Goal: Transaction & Acquisition: Obtain resource

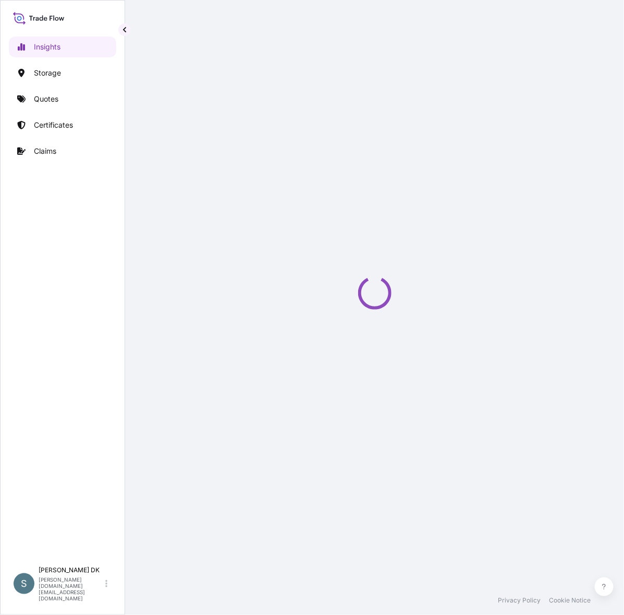
select select "2025"
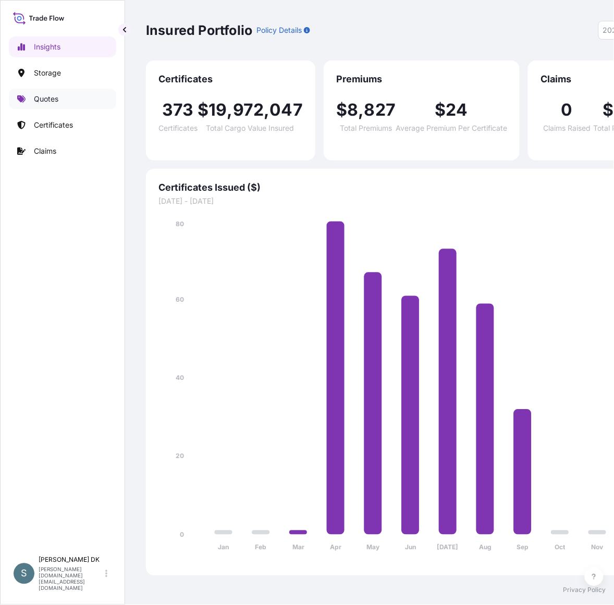
click at [59, 108] on link "Quotes" at bounding box center [62, 99] width 107 height 21
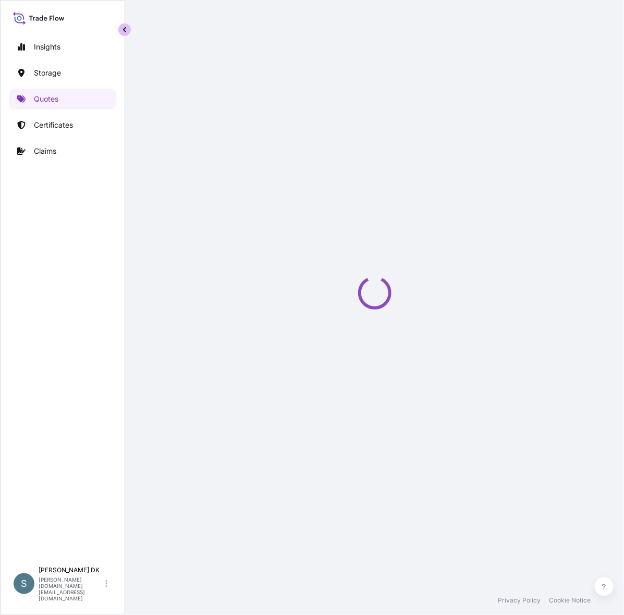
click at [120, 29] on button "button" at bounding box center [124, 29] width 13 height 13
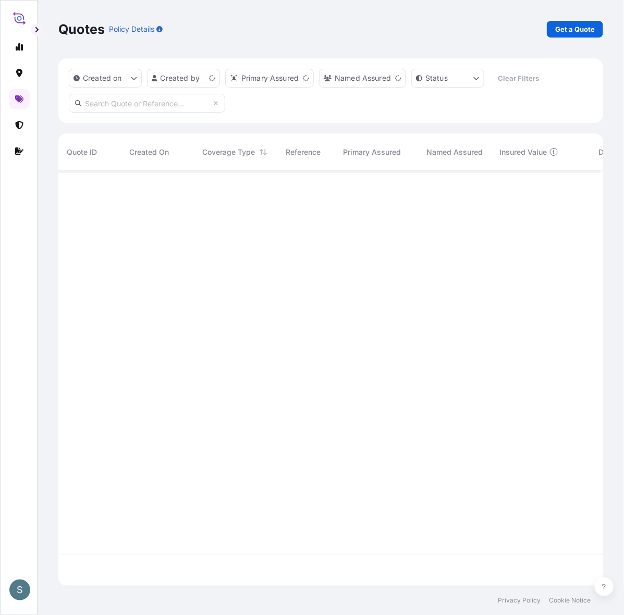
scroll to position [405, 533]
click at [573, 19] on div "Quotes Policy Details Get a Quote" at bounding box center [330, 29] width 545 height 58
click at [572, 25] on p "Get a Quote" at bounding box center [575, 29] width 40 height 10
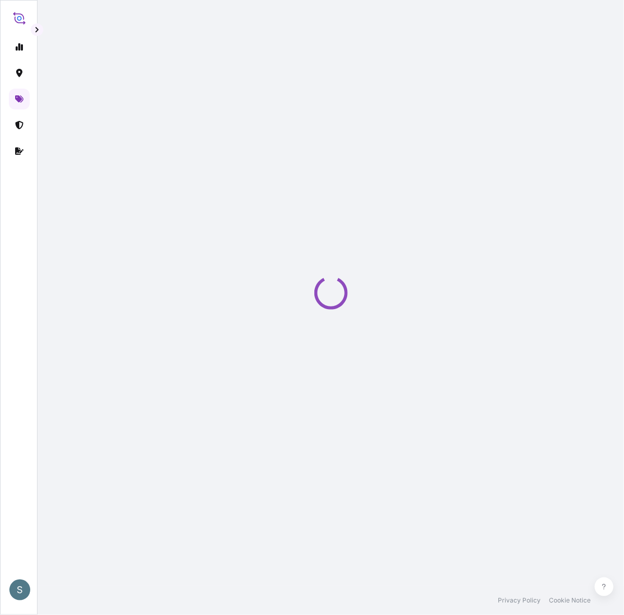
select select "Water"
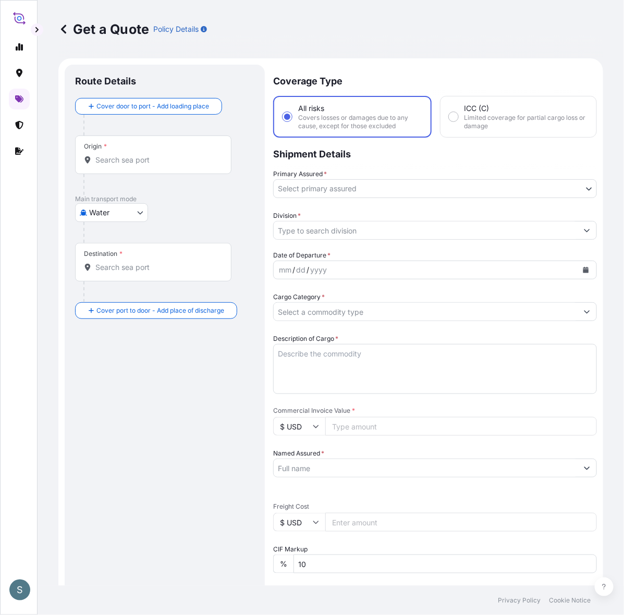
scroll to position [17, 0]
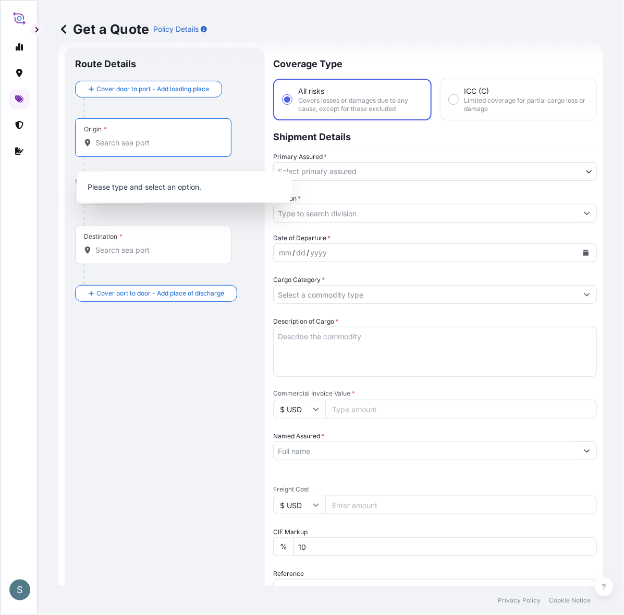
click at [174, 148] on input "Origin *" at bounding box center [156, 143] width 123 height 10
paste input "[GEOGRAPHIC_DATA], [GEOGRAPHIC_DATA]"
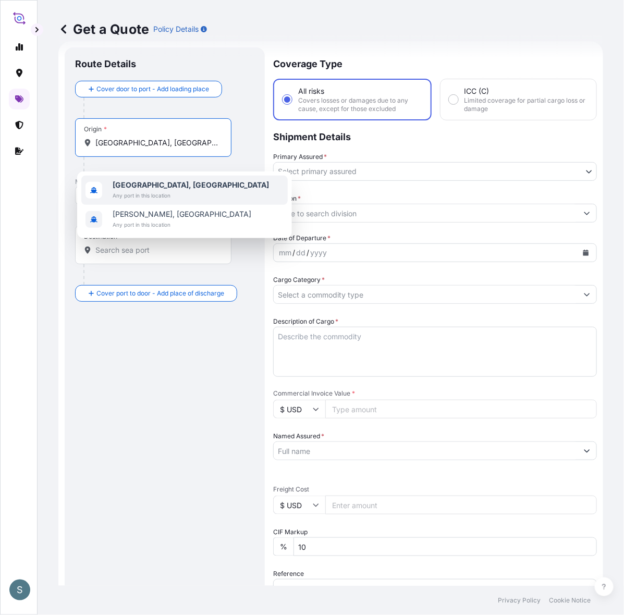
click at [169, 190] on span "[GEOGRAPHIC_DATA], [GEOGRAPHIC_DATA]" at bounding box center [191, 185] width 156 height 10
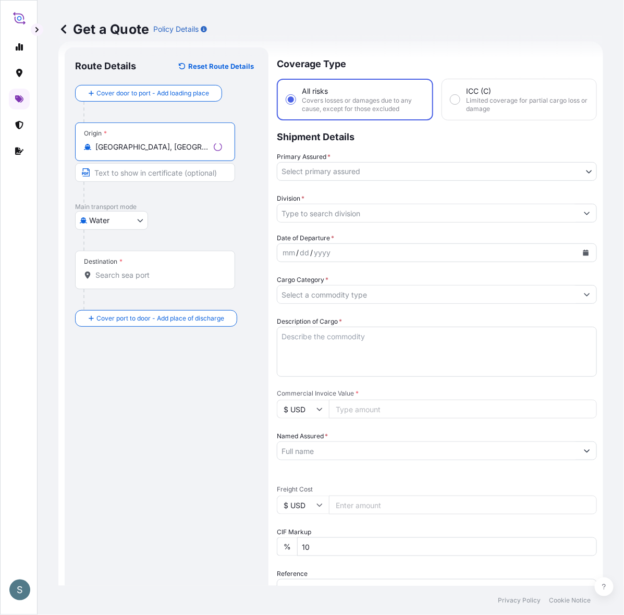
type input "[GEOGRAPHIC_DATA], [GEOGRAPHIC_DATA]"
click at [127, 280] on input "Destination *" at bounding box center [156, 275] width 123 height 10
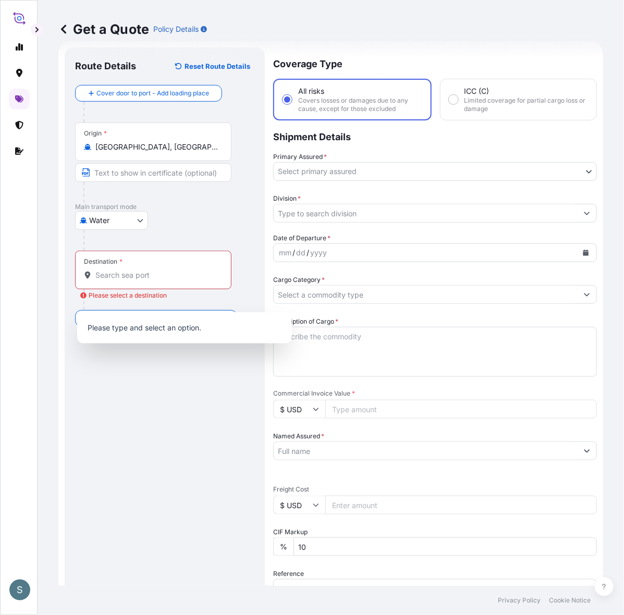
click at [159, 289] on div "Destination *" at bounding box center [153, 270] width 156 height 39
click at [159, 280] on input "Destination * Please select a destination" at bounding box center [156, 275] width 123 height 10
paste input "[GEOGRAPHIC_DATA], [GEOGRAPHIC_DATA]"
click at [151, 280] on input "[GEOGRAPHIC_DATA], [GEOGRAPHIC_DATA]" at bounding box center [156, 275] width 123 height 10
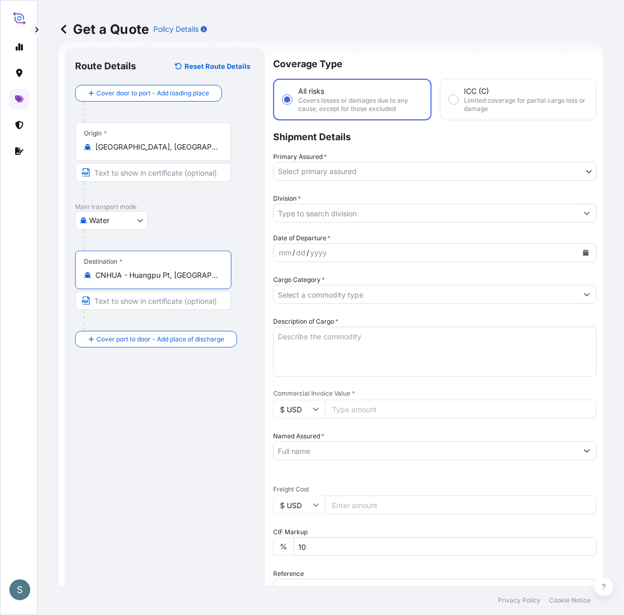
type input "CNHUA - Huangpu Pt, [GEOGRAPHIC_DATA]"
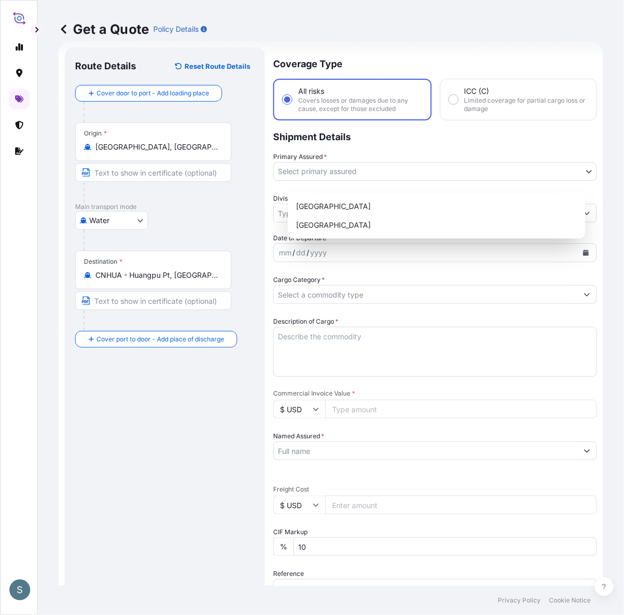
click at [404, 176] on body "3 options available. S Get a Quote Policy Details Route Details Reset Route Det…" at bounding box center [312, 307] width 624 height 615
click at [329, 212] on div "[GEOGRAPHIC_DATA]" at bounding box center [436, 206] width 289 height 19
select select "31589"
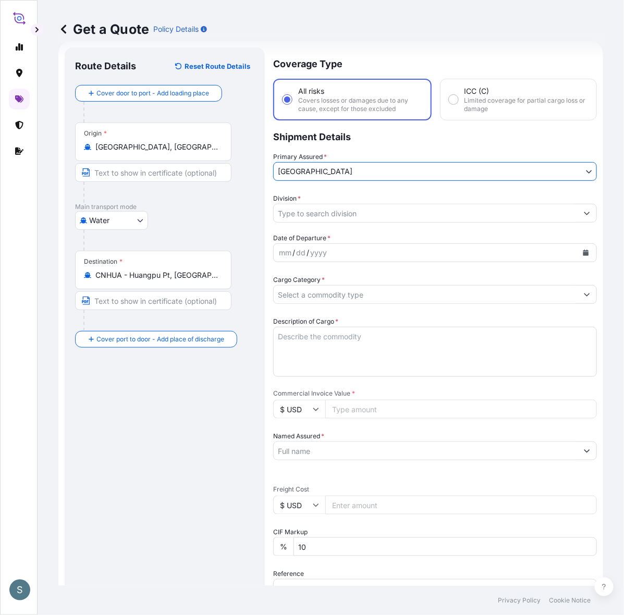
click at [225, 230] on div "Water Air Water Inland" at bounding box center [164, 220] width 179 height 19
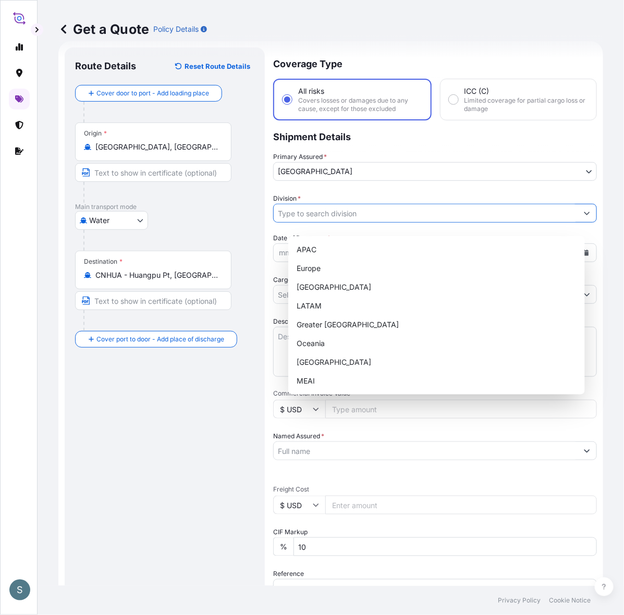
click at [301, 223] on input "Division *" at bounding box center [426, 213] width 304 height 19
click at [321, 266] on div "Europe" at bounding box center [436, 268] width 288 height 19
type input "Europe"
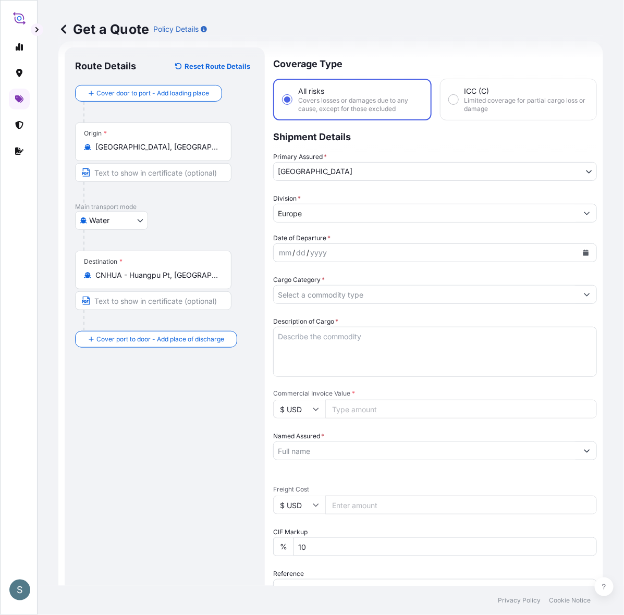
click at [249, 251] on div at bounding box center [168, 240] width 171 height 21
click at [328, 259] on div "yyyy" at bounding box center [318, 253] width 19 height 13
click at [578, 261] on button "Calendar" at bounding box center [586, 252] width 17 height 17
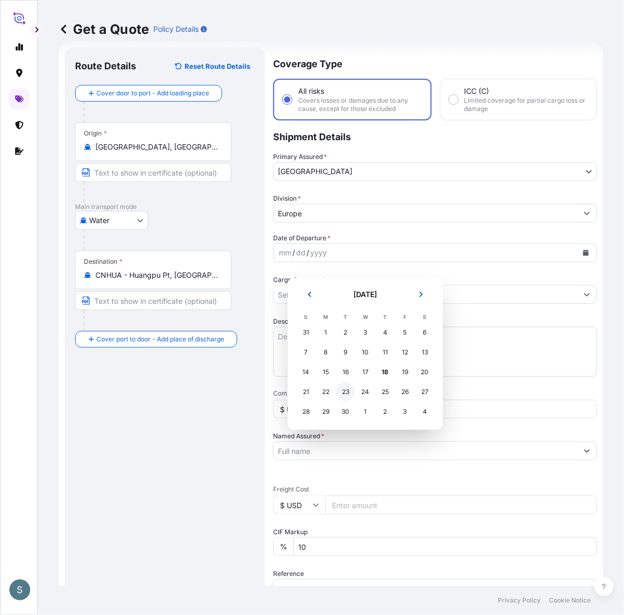
click at [348, 401] on div "23" at bounding box center [345, 392] width 19 height 19
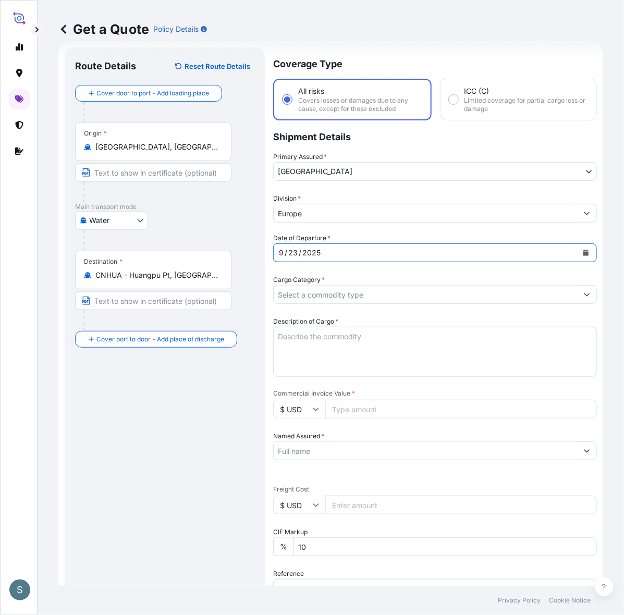
click at [241, 408] on div "Route Details Reset Route Details Cover door to port - Add loading place Place …" at bounding box center [164, 424] width 179 height 732
click at [265, 326] on div "Route Details Reset Route Details Cover door to port - Add loading place Place …" at bounding box center [165, 423] width 200 height 753
click at [311, 304] on input "Cargo Category *" at bounding box center [426, 294] width 304 height 19
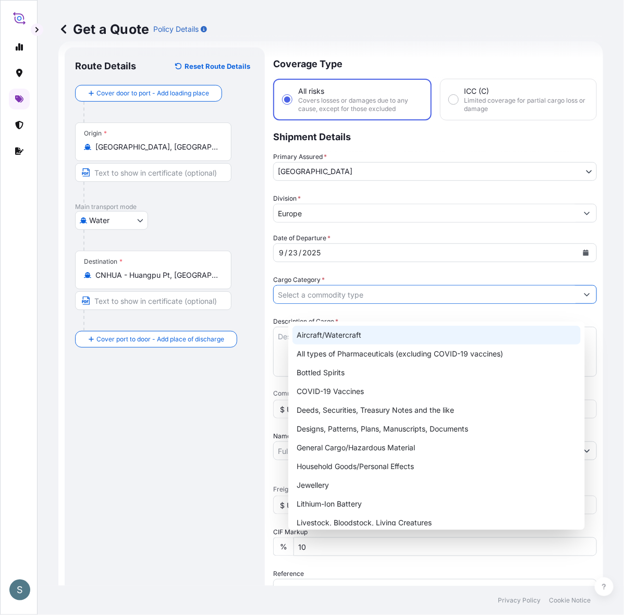
click at [330, 304] on input "Cargo Category *" at bounding box center [426, 294] width 304 height 19
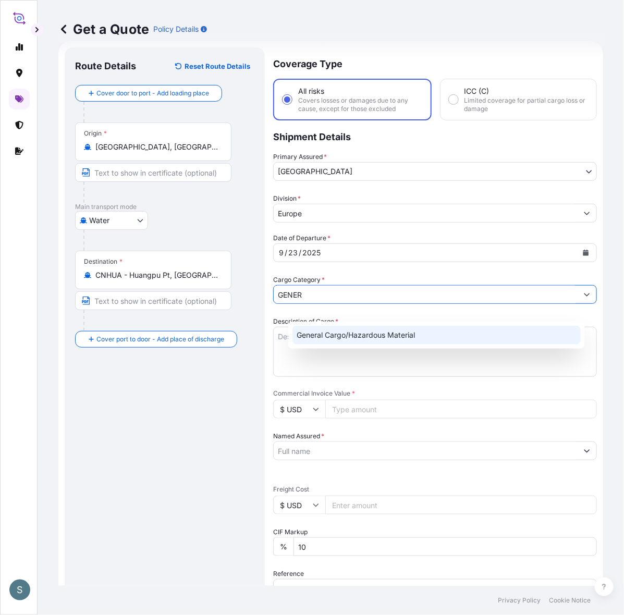
click at [348, 334] on div "General Cargo/Hazardous Material" at bounding box center [436, 335] width 288 height 19
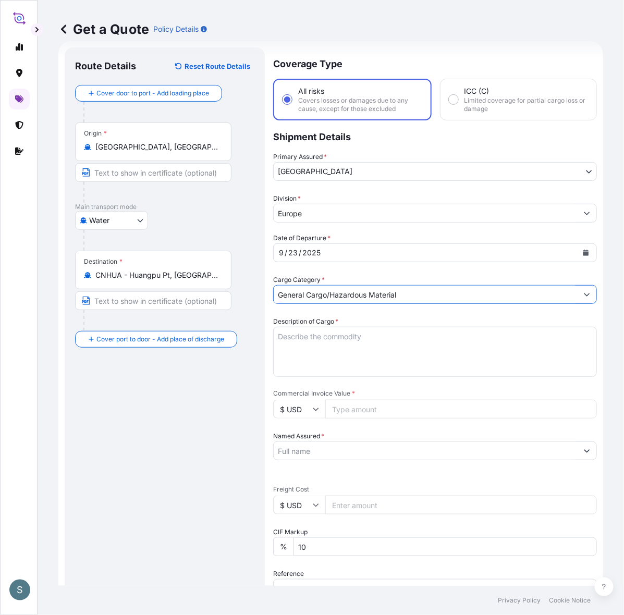
type input "General Cargo/Hazardous Material"
click at [201, 431] on div "Route Details Reset Route Details Cover door to port - Add loading place Place …" at bounding box center [164, 424] width 179 height 732
drag, startPoint x: 126, startPoint y: 467, endPoint x: 140, endPoint y: 465, distance: 14.2
click at [126, 467] on div "Route Details Reset Route Details Cover door to port - Add loading place Place …" at bounding box center [164, 424] width 179 height 732
click at [339, 358] on textarea "Description of Cargo *" at bounding box center [435, 352] width 324 height 50
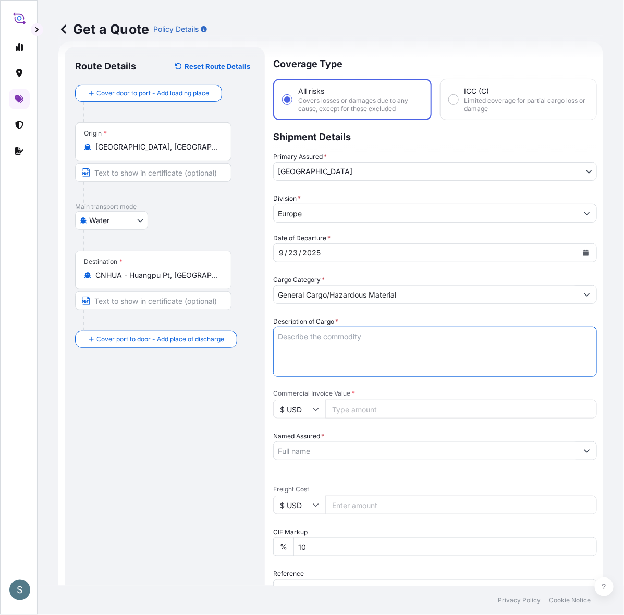
paste textarea "SANAL P+ CHINA, [MEDICAL_DATA], PHARMACEUTICAL QU"
click at [384, 360] on textarea "SANAL P+ CHINA, [MEDICAL_DATA], PHARMACEUTICAL QU" at bounding box center [435, 352] width 324 height 50
click at [293, 361] on textarea "SANAL P+ CHINA, [MEDICAL_DATA], PHARMACEUTICAL QUALITY" at bounding box center [435, 352] width 324 height 50
type textarea "SANAL P+ CHINA, [MEDICAL_DATA], PHARMACEUTICAL QUALITY"
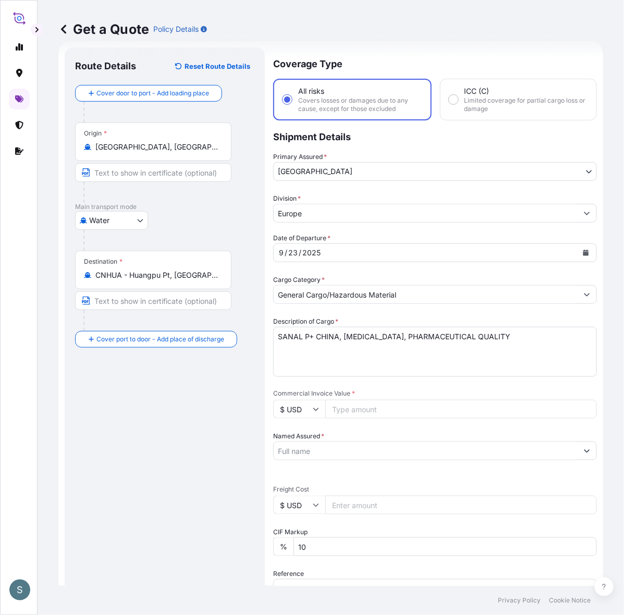
click at [133, 436] on div "Route Details Reset Route Details Cover door to port - Add loading place Place …" at bounding box center [164, 424] width 179 height 732
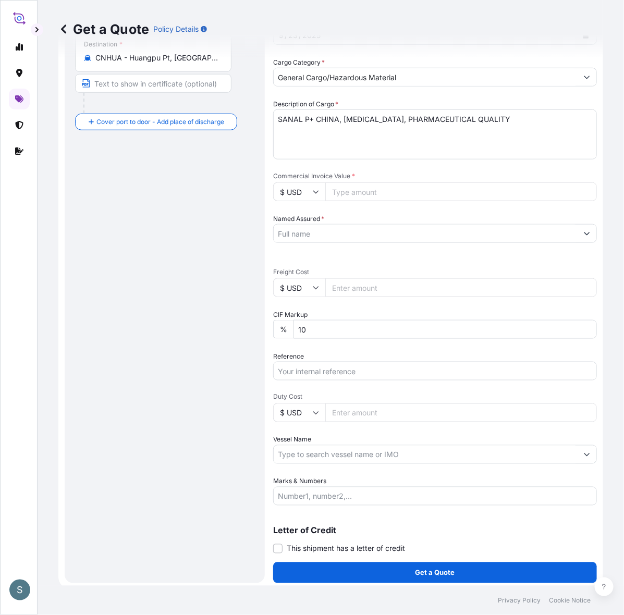
scroll to position [126, 0]
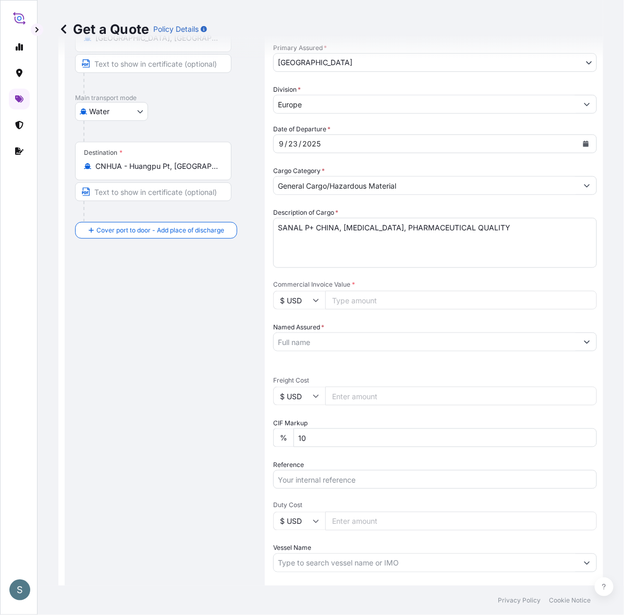
click at [325, 406] on input "$ USD" at bounding box center [299, 396] width 52 height 19
click at [314, 452] on div "€ EUR" at bounding box center [314, 447] width 44 height 20
type input "€ EUR"
click at [182, 428] on div "Route Details Reset Route Details Cover door to port - Add loading place Place …" at bounding box center [164, 315] width 179 height 732
click at [326, 351] on input "Named Assured *" at bounding box center [426, 342] width 304 height 19
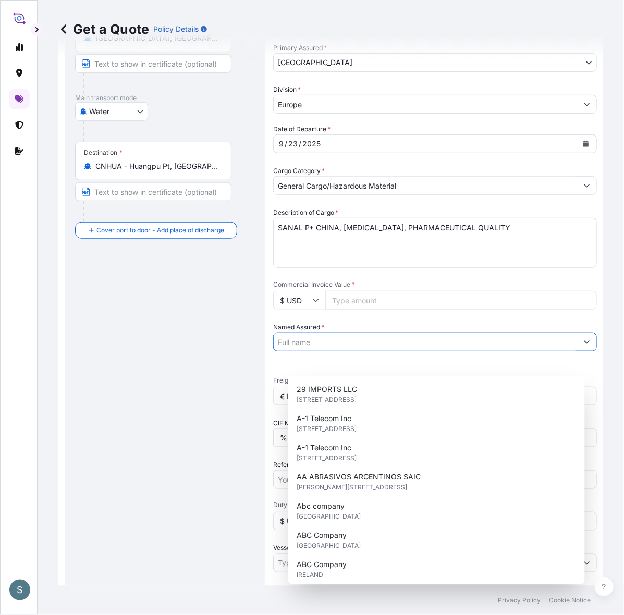
paste input "Mariager Salt Specialties A/S"
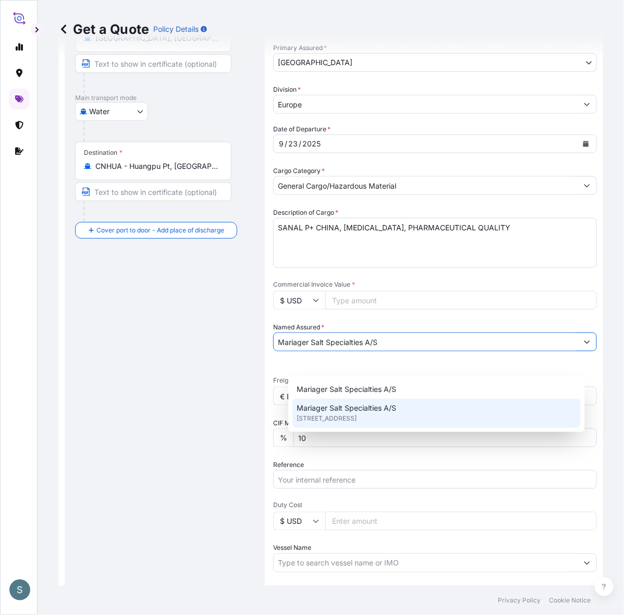
click at [357, 421] on span "[STREET_ADDRESS]" at bounding box center [327, 418] width 60 height 10
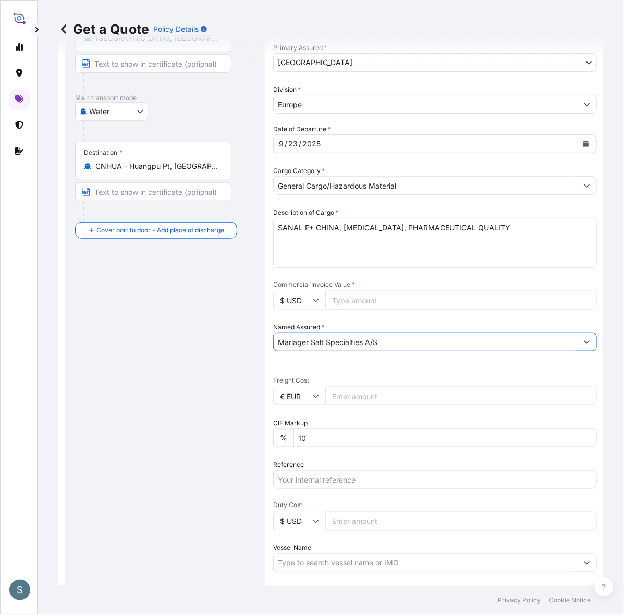
type input "Mariager Salt Specialties A/S"
click at [196, 424] on div "Route Details Reset Route Details Cover door to port - Add loading place Place …" at bounding box center [164, 315] width 179 height 732
click at [363, 310] on input "Commercial Invoice Value *" at bounding box center [461, 300] width 272 height 19
paste input "47162.50"
type input "47162.50"
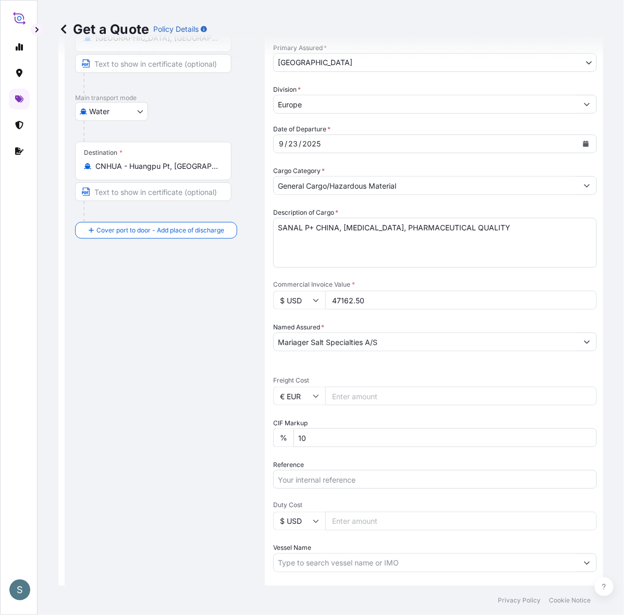
click at [254, 369] on div "Route Details Reset Route Details Cover door to port - Add loading place Place …" at bounding box center [164, 315] width 179 height 732
click at [224, 345] on div "Route Details Reset Route Details Cover door to port - Add loading place Place …" at bounding box center [164, 315] width 179 height 732
click at [357, 406] on input "Freight Cost" at bounding box center [461, 396] width 272 height 19
paste input "7936.57"
type input "7936.57"
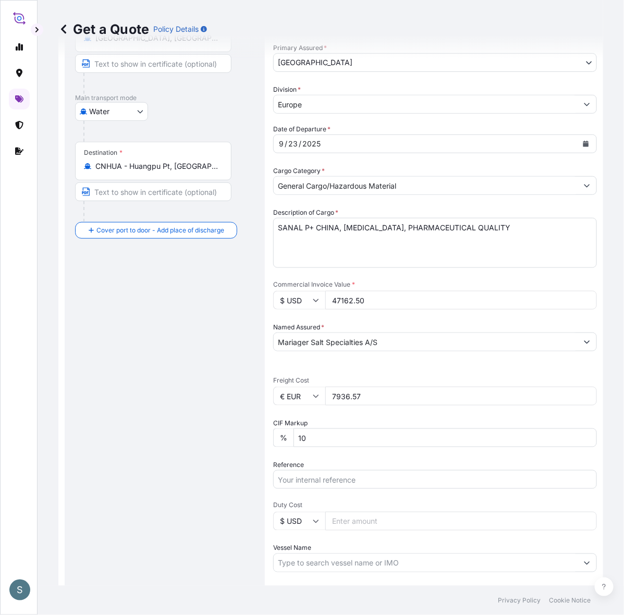
click at [246, 428] on div "Route Details Reset Route Details Cover door to port - Add loading place Place …" at bounding box center [164, 315] width 179 height 732
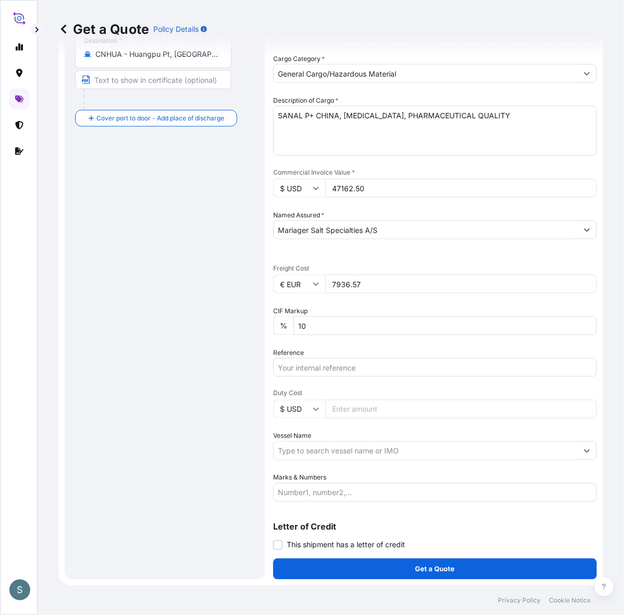
scroll to position [275, 0]
click at [235, 257] on div "Route Details Reset Route Details Cover door to port - Add loading place Place …" at bounding box center [164, 203] width 179 height 732
drag, startPoint x: 243, startPoint y: 423, endPoint x: 258, endPoint y: 425, distance: 14.7
click at [243, 423] on div "Route Details Reset Route Details Cover door to port - Add loading place Place …" at bounding box center [164, 203] width 179 height 732
click at [329, 441] on input "Vessel Name" at bounding box center [426, 450] width 304 height 19
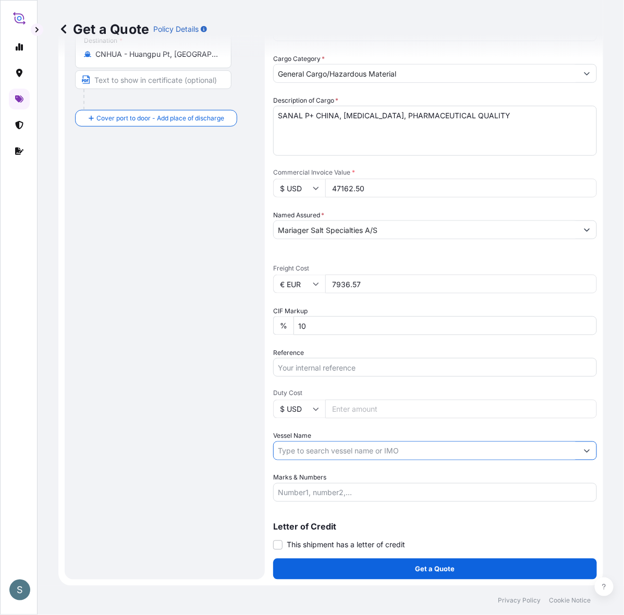
paste input "[PERSON_NAME]"
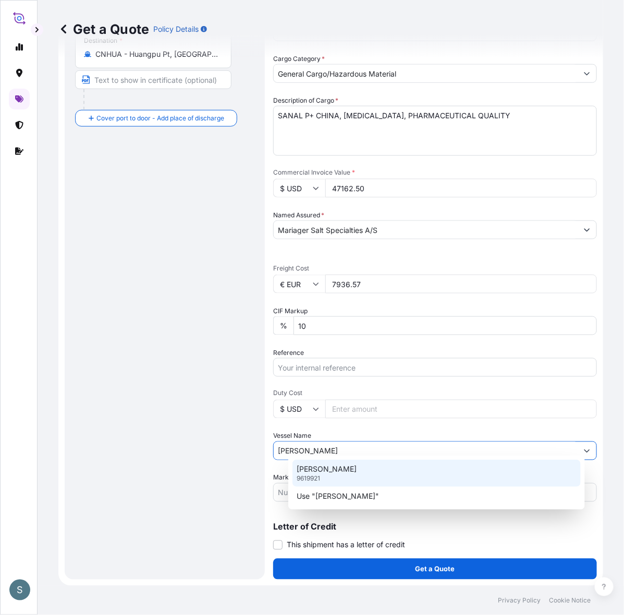
click at [326, 465] on p "[PERSON_NAME]" at bounding box center [327, 469] width 60 height 10
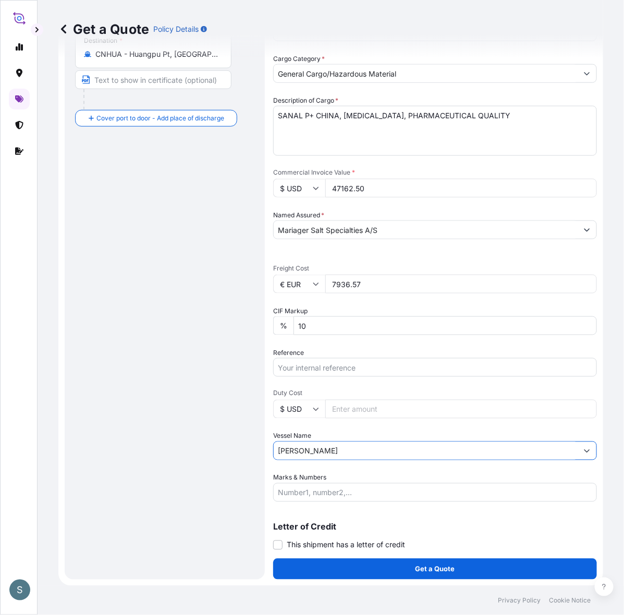
type input "[PERSON_NAME]"
click at [219, 465] on div "Route Details Reset Route Details Cover door to port - Add loading place Place …" at bounding box center [164, 203] width 179 height 732
click at [360, 400] on input "Duty Cost" at bounding box center [461, 409] width 272 height 19
click at [362, 360] on input "Reference" at bounding box center [435, 367] width 324 height 19
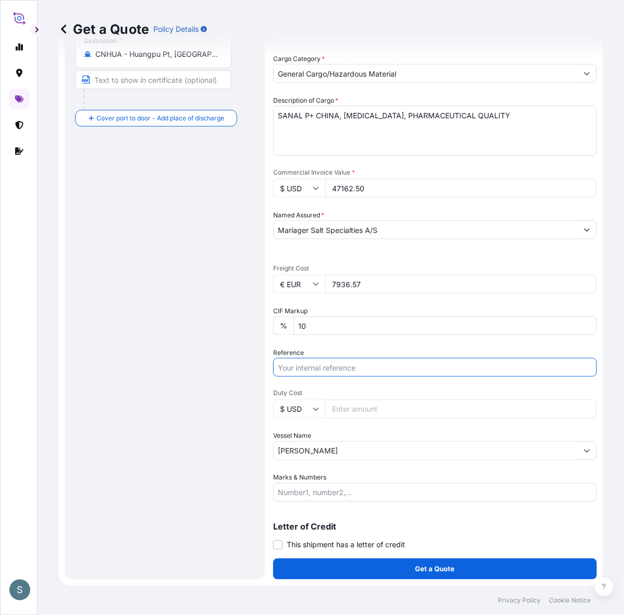
paste input "DK1001020065 2527601"
click at [350, 358] on input "DK1001020065 2527601" at bounding box center [435, 367] width 324 height 19
type input "DK1001020065 - 2527601"
click at [227, 420] on div "Route Details Reset Route Details Cover door to port - Add loading place Place …" at bounding box center [164, 203] width 179 height 732
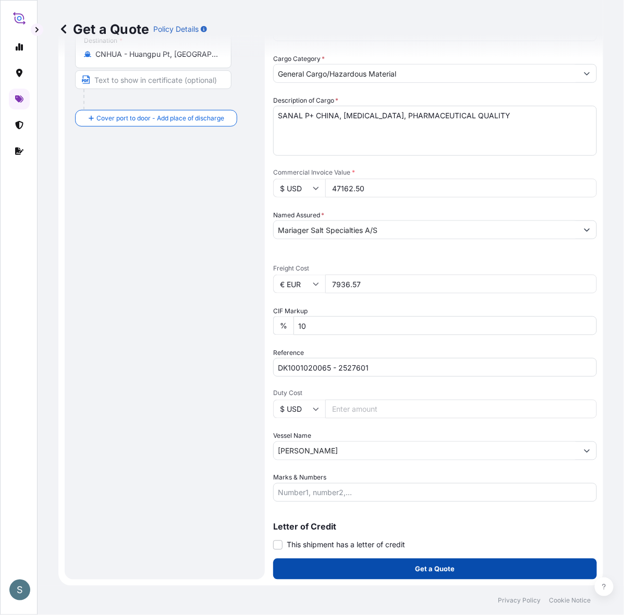
click at [389, 571] on button "Get a Quote" at bounding box center [435, 569] width 324 height 21
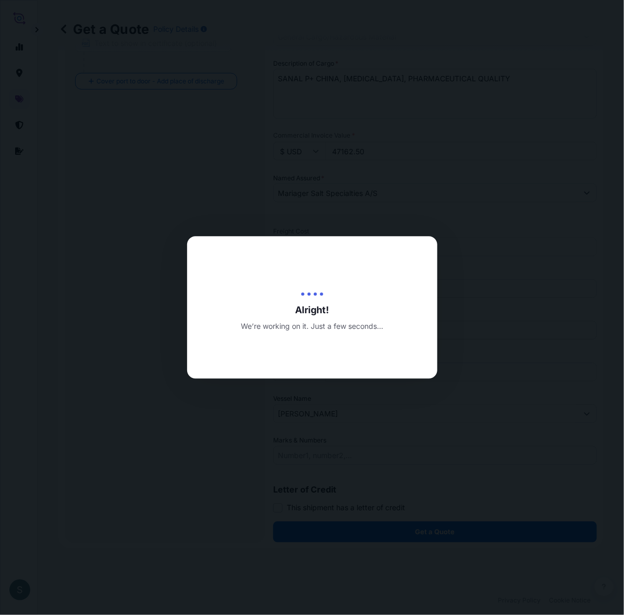
click at [298, 439] on div at bounding box center [312, 307] width 624 height 615
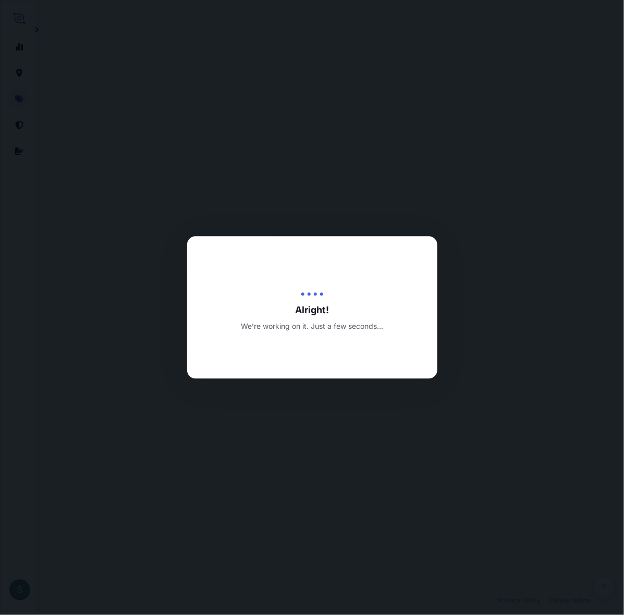
select select "Water"
select select "31589"
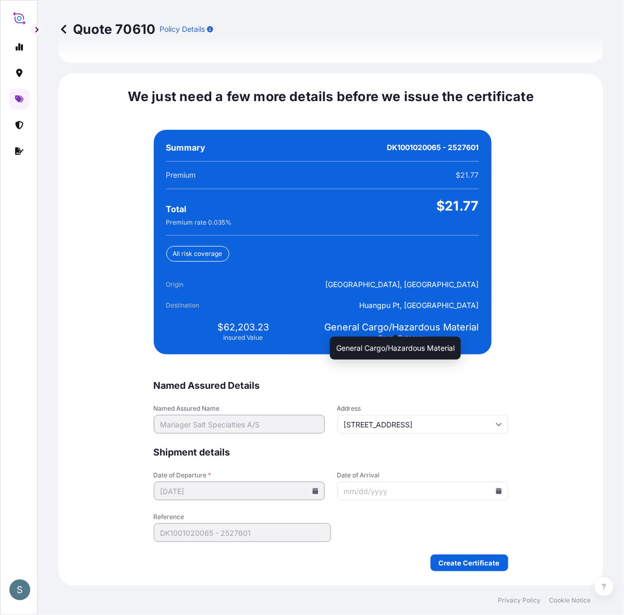
scroll to position [2478, 0]
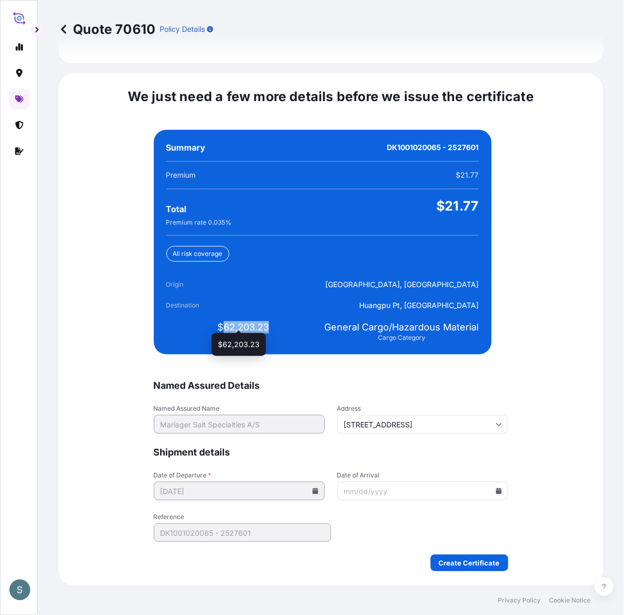
drag, startPoint x: 219, startPoint y: 322, endPoint x: 264, endPoint y: 322, distance: 44.8
click at [264, 322] on span "$62,203.23" at bounding box center [243, 327] width 52 height 13
copy span "62,203.23"
click at [496, 488] on icon at bounding box center [499, 491] width 6 height 6
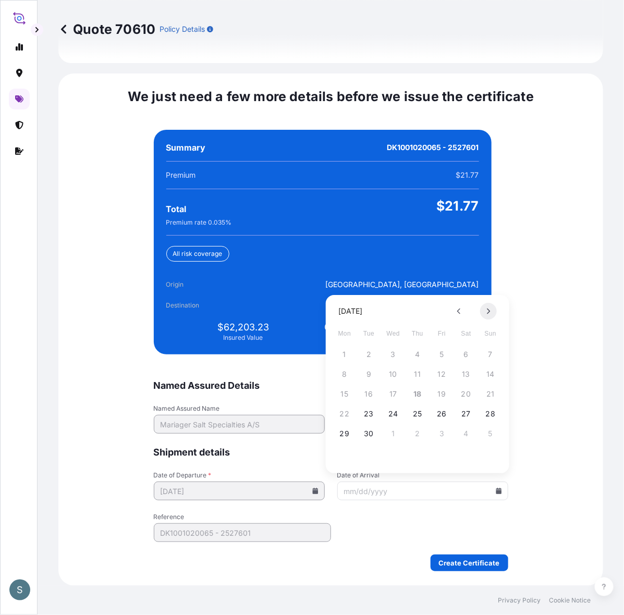
click at [488, 309] on icon at bounding box center [488, 312] width 3 height 6
click at [488, 395] on button "16" at bounding box center [490, 394] width 17 height 17
type input "[DATE]"
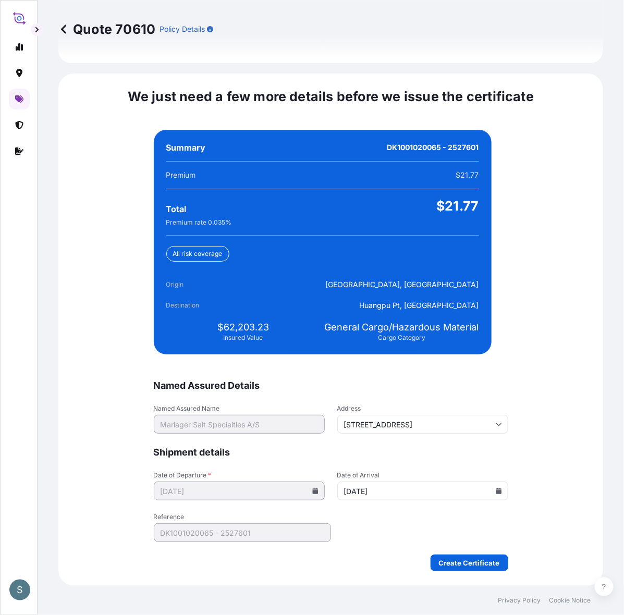
click at [508, 444] on div "We just need a few more details before we issue the certificate Named Assured D…" at bounding box center [330, 329] width 545 height 512
click at [532, 516] on div "We just need a few more details before we issue the certificate Named Assured D…" at bounding box center [330, 329] width 545 height 512
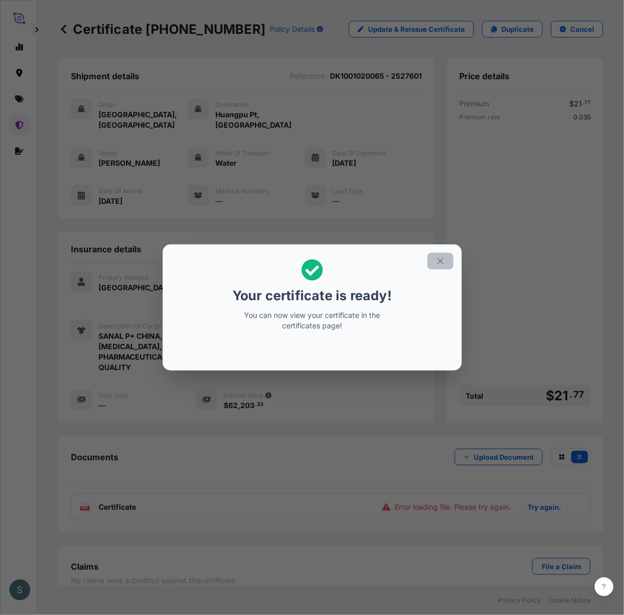
click at [441, 261] on button "button" at bounding box center [440, 261] width 26 height 17
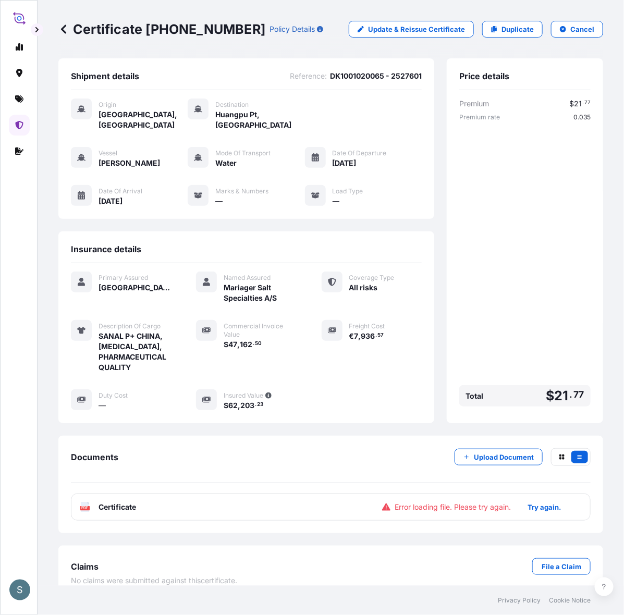
click at [395, 512] on span "Error loading file. Please try again." at bounding box center [453, 507] width 116 height 10
click at [542, 512] on p "Try again." at bounding box center [543, 507] width 33 height 10
click at [386, 74] on div "Shipment details Reference : DK1001020065 - 2527601 Origin [GEOGRAPHIC_DATA], […" at bounding box center [246, 138] width 376 height 161
click at [389, 79] on span "DK1001020065 - 2527601" at bounding box center [376, 76] width 92 height 10
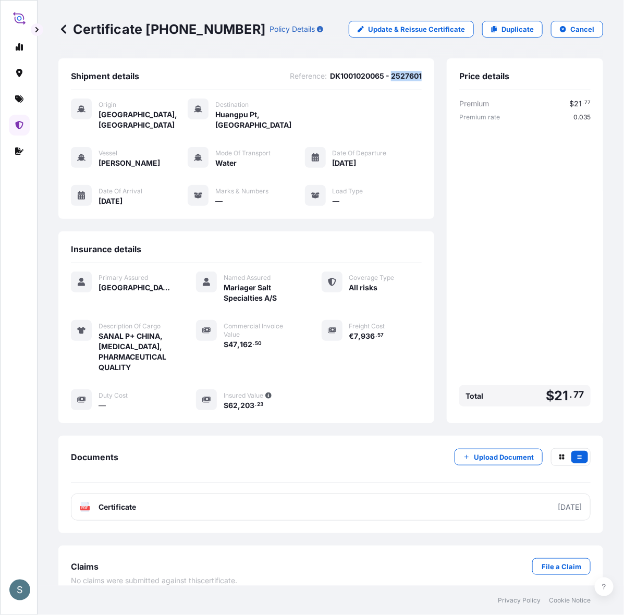
copy span "2527601"
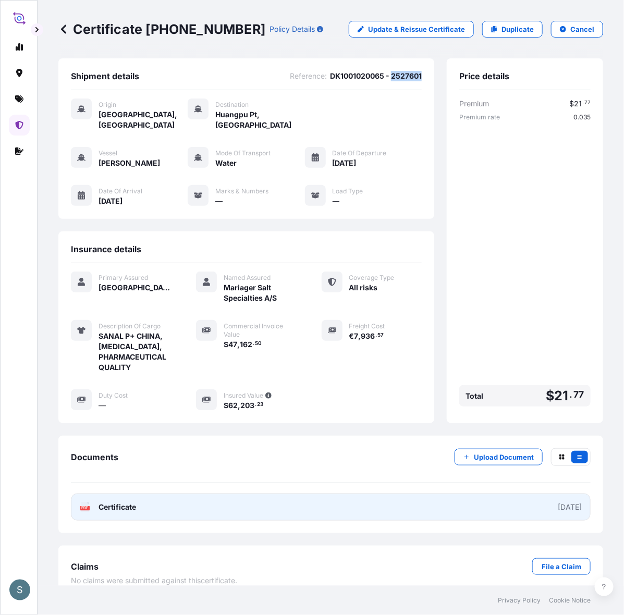
click at [301, 521] on link "PDF Certificate [DATE]" at bounding box center [331, 507] width 520 height 27
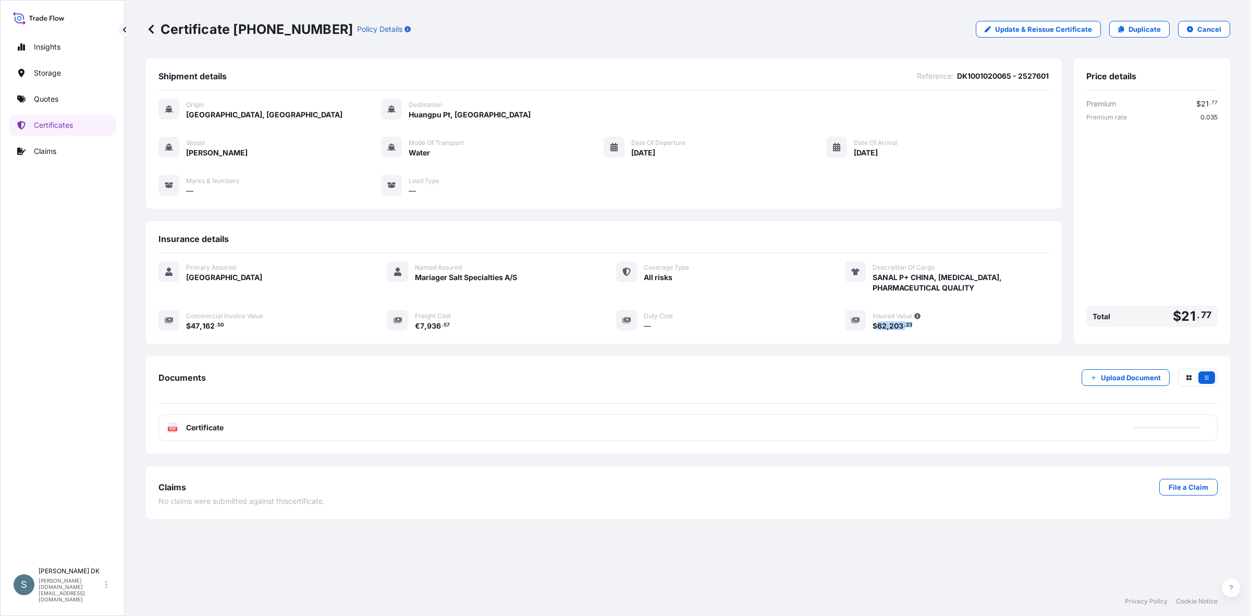
drag, startPoint x: 878, startPoint y: 340, endPoint x: 934, endPoint y: 337, distance: 55.3
click at [623, 331] on div "$ 62 , 203 . 23" at bounding box center [961, 325] width 176 height 11
copy span "62 , 203 . 23"
